Goal: Transaction & Acquisition: Purchase product/service

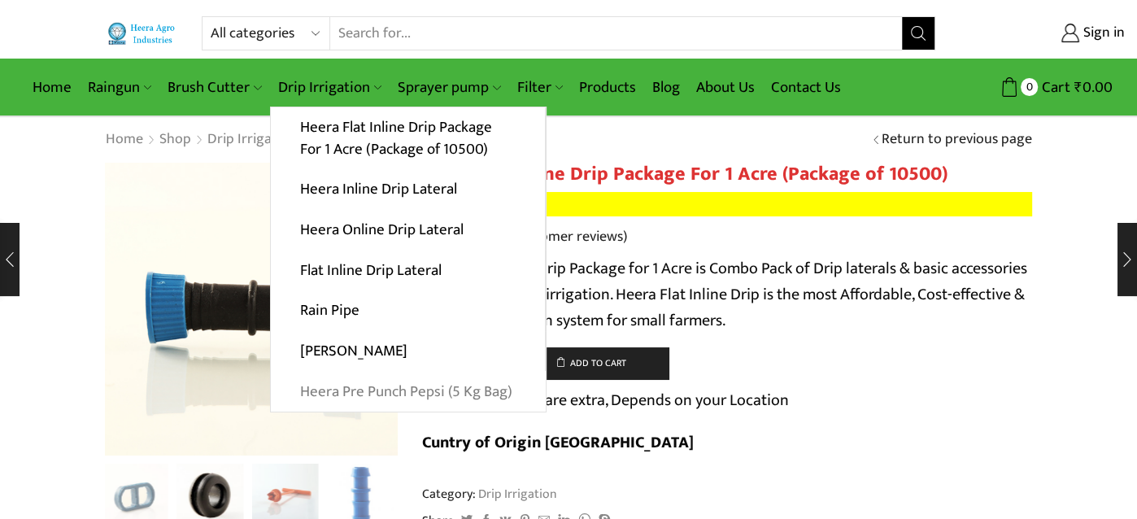
click at [372, 389] on link "Heera Pre Punch Pepsi (5 Kg Bag)" at bounding box center [408, 391] width 275 height 41
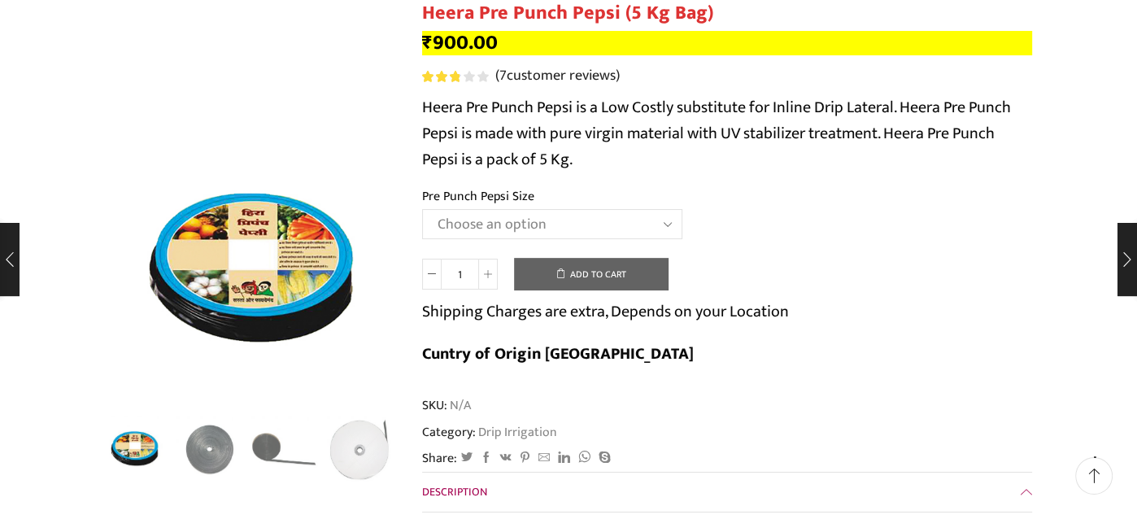
scroll to position [162, 0]
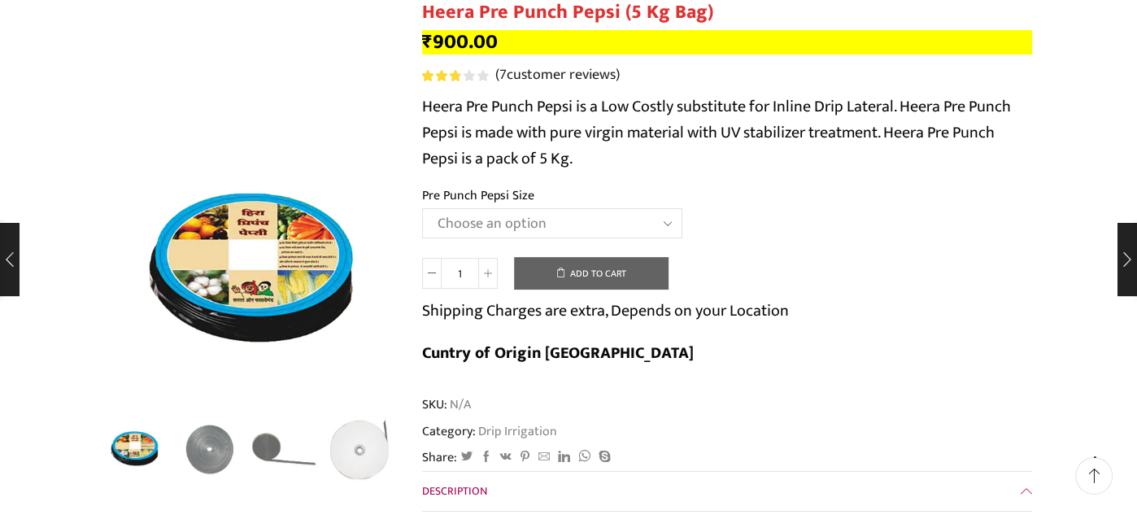
click at [670, 218] on select "Choose an option Heera Pre Punch Pepsi (1 Foot) Heera Pre Punch Pepsi (1.25 Fee…" at bounding box center [552, 223] width 260 height 30
click at [422, 208] on select "Choose an option Heera Pre Punch Pepsi (1 Foot) Heera Pre Punch Pepsi (1.25 Fee…" at bounding box center [552, 223] width 260 height 30
select select "Heera Pre Punch Pepsi (1 Foot)"
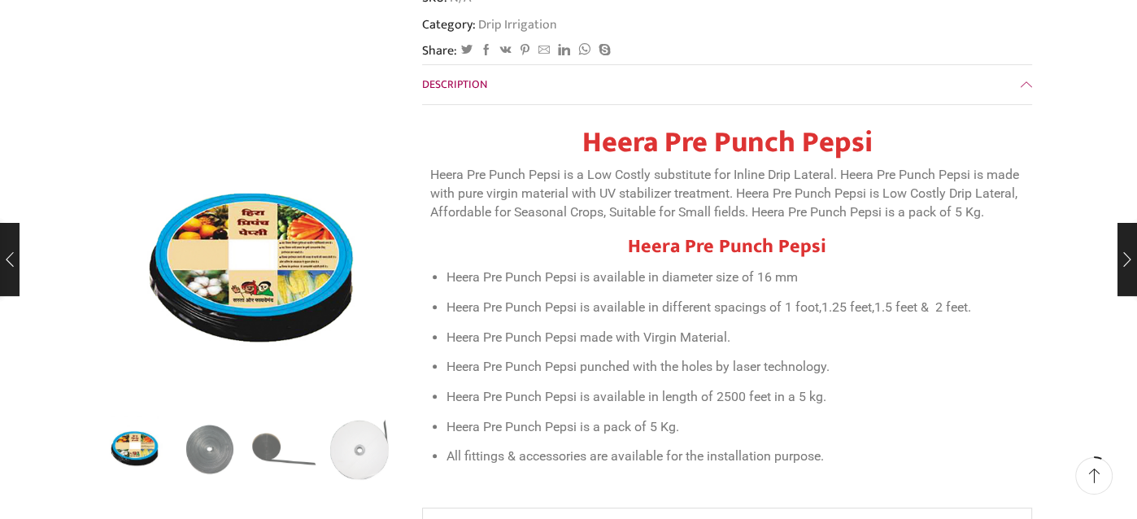
scroll to position [0, 0]
